Goal: Task Accomplishment & Management: Use online tool/utility

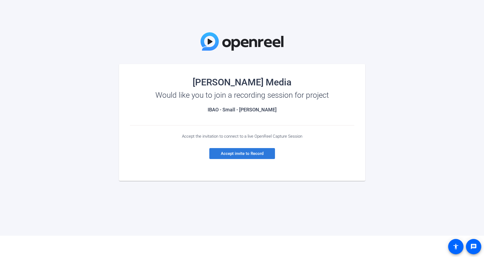
click at [250, 154] on span "Accept invite to Record" at bounding box center [242, 153] width 43 height 5
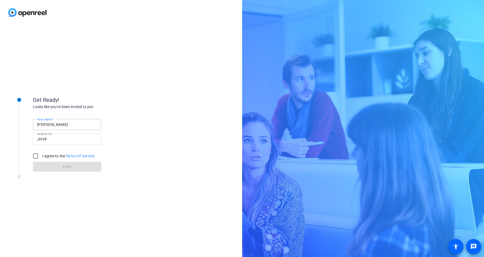
click at [69, 125] on input "[PERSON_NAME]" at bounding box center [67, 124] width 60 height 7
type input "[PERSON_NAME]"
click at [33, 154] on input "I agree to the Terms Of Service" at bounding box center [35, 155] width 11 height 11
checkbox input "true"
click at [65, 166] on span "Enter" at bounding box center [67, 167] width 9 height 6
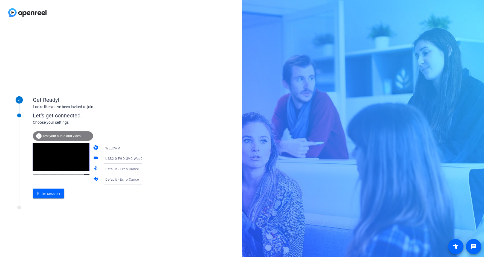
click at [60, 137] on span "Test your audio and video" at bounding box center [62, 136] width 38 height 4
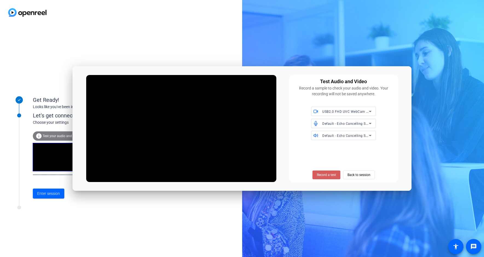
click at [323, 172] on span "Record a test" at bounding box center [326, 174] width 19 height 5
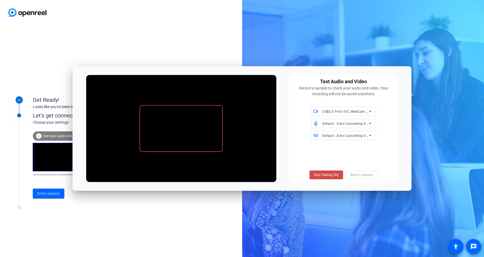
click at [329, 174] on span "Stop Testing (3s)" at bounding box center [326, 174] width 25 height 5
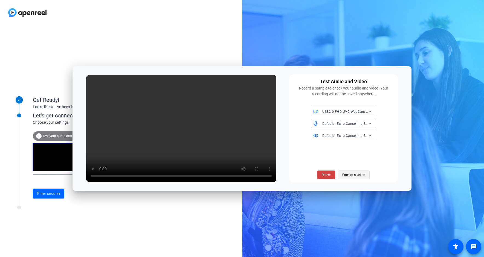
click at [354, 174] on span "Back to session" at bounding box center [353, 174] width 23 height 10
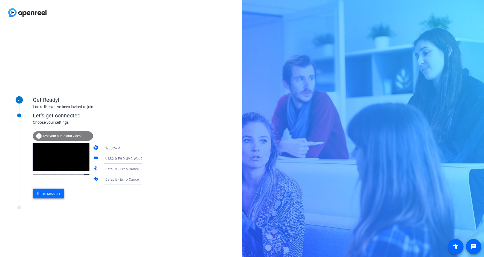
click at [47, 193] on span "Enter session" at bounding box center [48, 194] width 23 height 6
